Goal: Information Seeking & Learning: Compare options

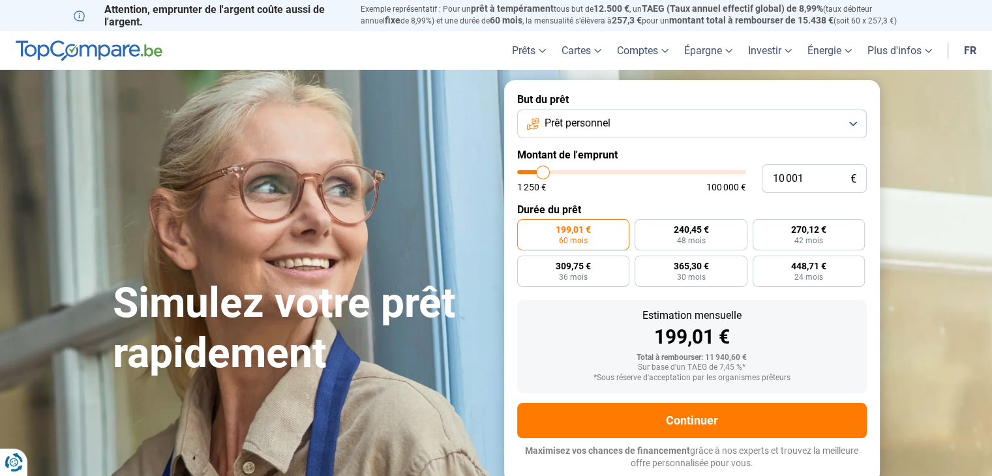
click at [827, 125] on button "Prêt personnel" at bounding box center [692, 124] width 350 height 29
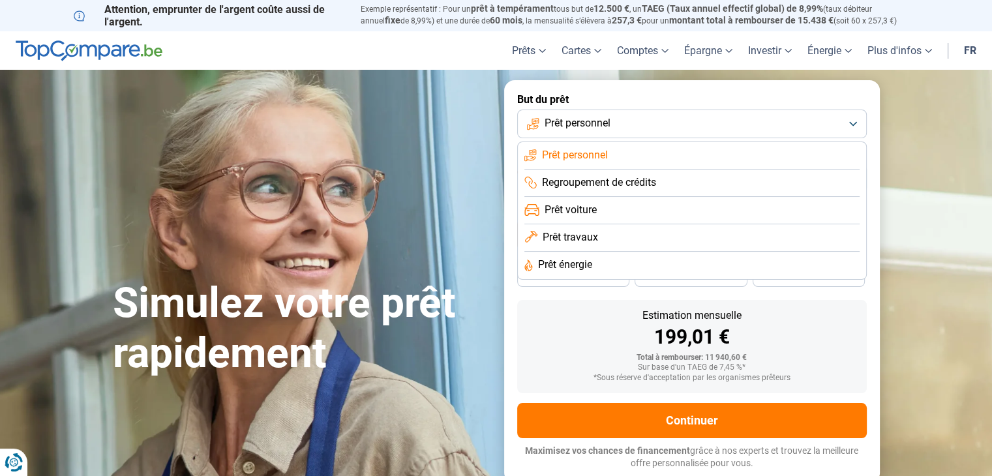
click at [556, 345] on div "199,01 €" at bounding box center [692, 338] width 329 height 20
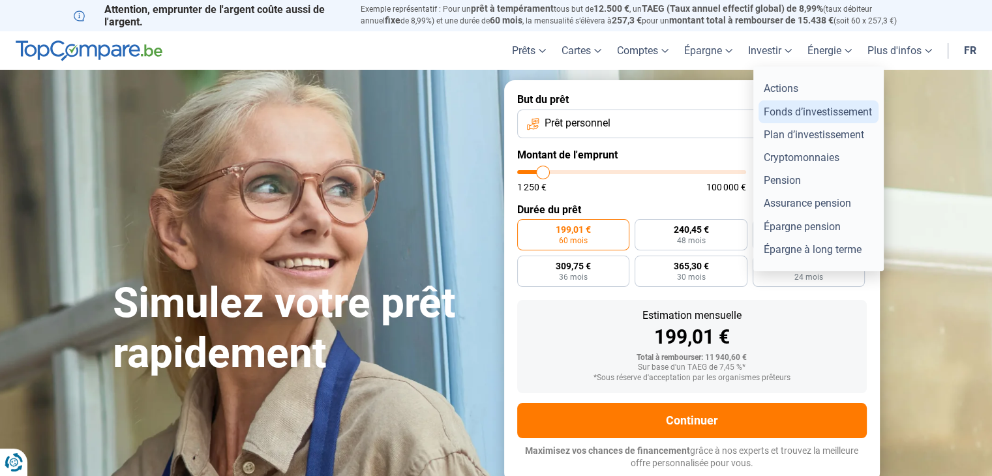
click at [776, 113] on link "Fonds d’investissement" at bounding box center [819, 111] width 120 height 23
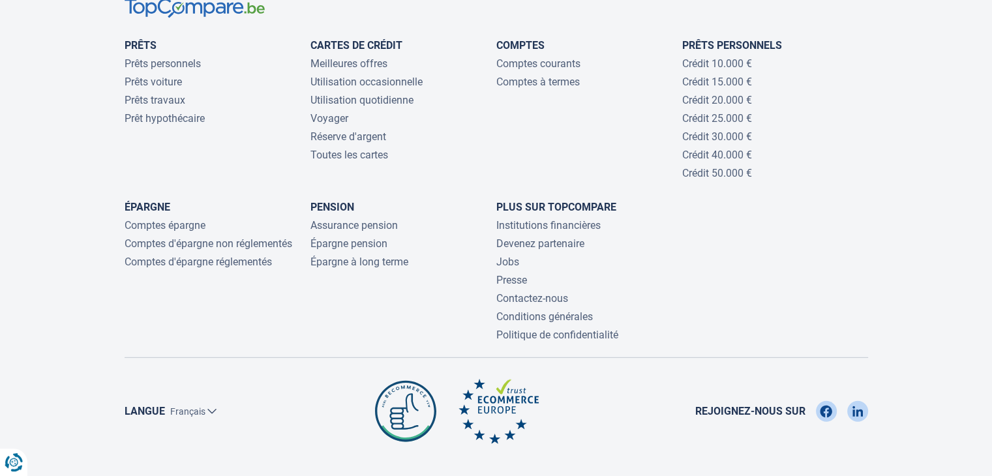
scroll to position [3591, 0]
